Goal: Transaction & Acquisition: Book appointment/travel/reservation

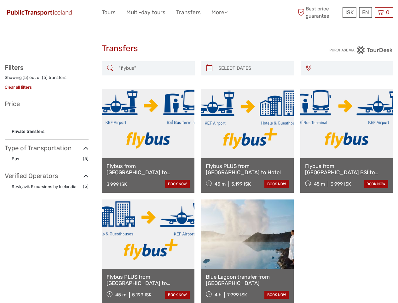
select select
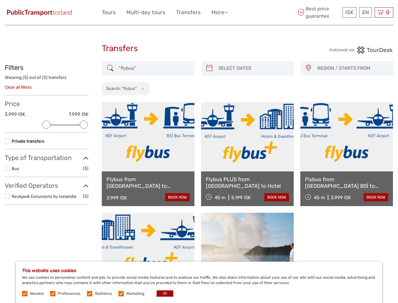
click at [170, 12] on ul "Tours Multi-day tours Transfers More Travel Articles Back to PT Travel Articles…" at bounding box center [170, 12] width 136 height 9
click at [220, 12] on link "More" at bounding box center [220, 12] width 16 height 9
click at [227, 12] on icon at bounding box center [226, 11] width 3 height 5
click at [350, 12] on span "ISK" at bounding box center [350, 12] width 8 height 6
click at [366, 12] on div "EN English Español Deutsch" at bounding box center [366, 12] width 13 height 10
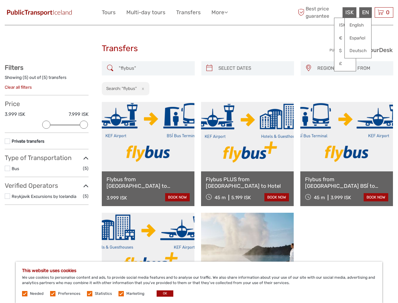
click at [384, 12] on div "0 Items Total 0 ISK Checkout The shopping cart is empty." at bounding box center [384, 12] width 19 height 10
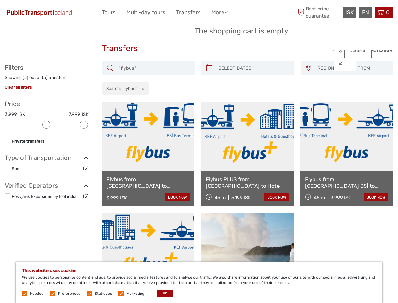
click at [46, 125] on div at bounding box center [46, 125] width 8 height 8
click at [84, 138] on div "Private transfers" at bounding box center [47, 144] width 84 height 12
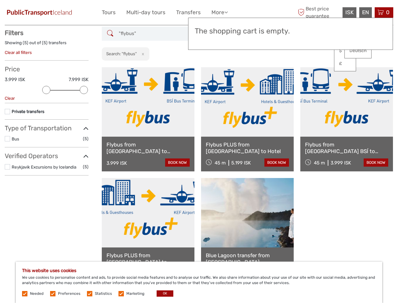
click at [209, 68] on link at bounding box center [247, 101] width 93 height 69
click at [253, 68] on link at bounding box center [247, 101] width 93 height 69
